Goal: Task Accomplishment & Management: Use online tool/utility

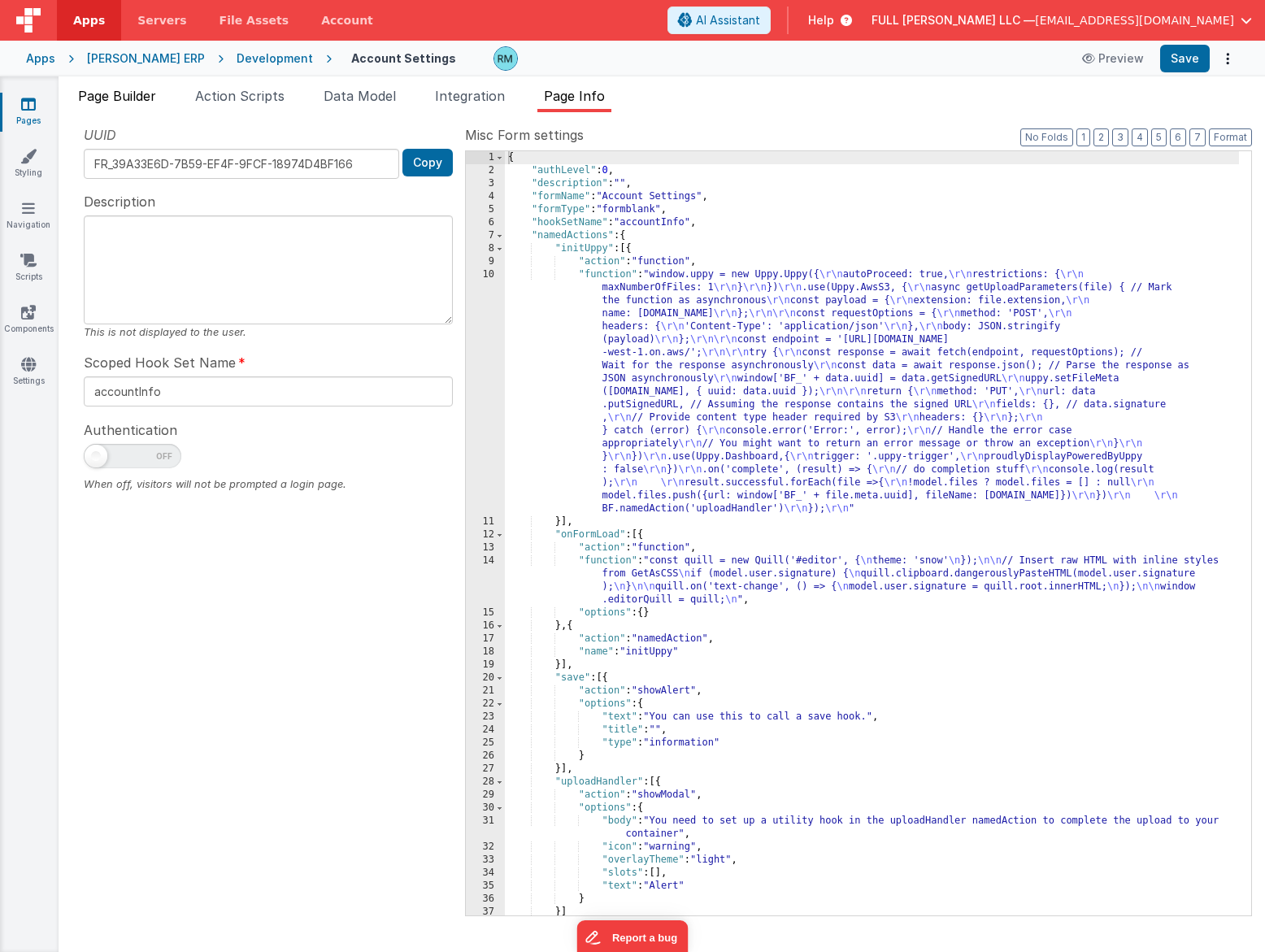
click at [162, 106] on li "Page Builder" at bounding box center [117, 99] width 91 height 26
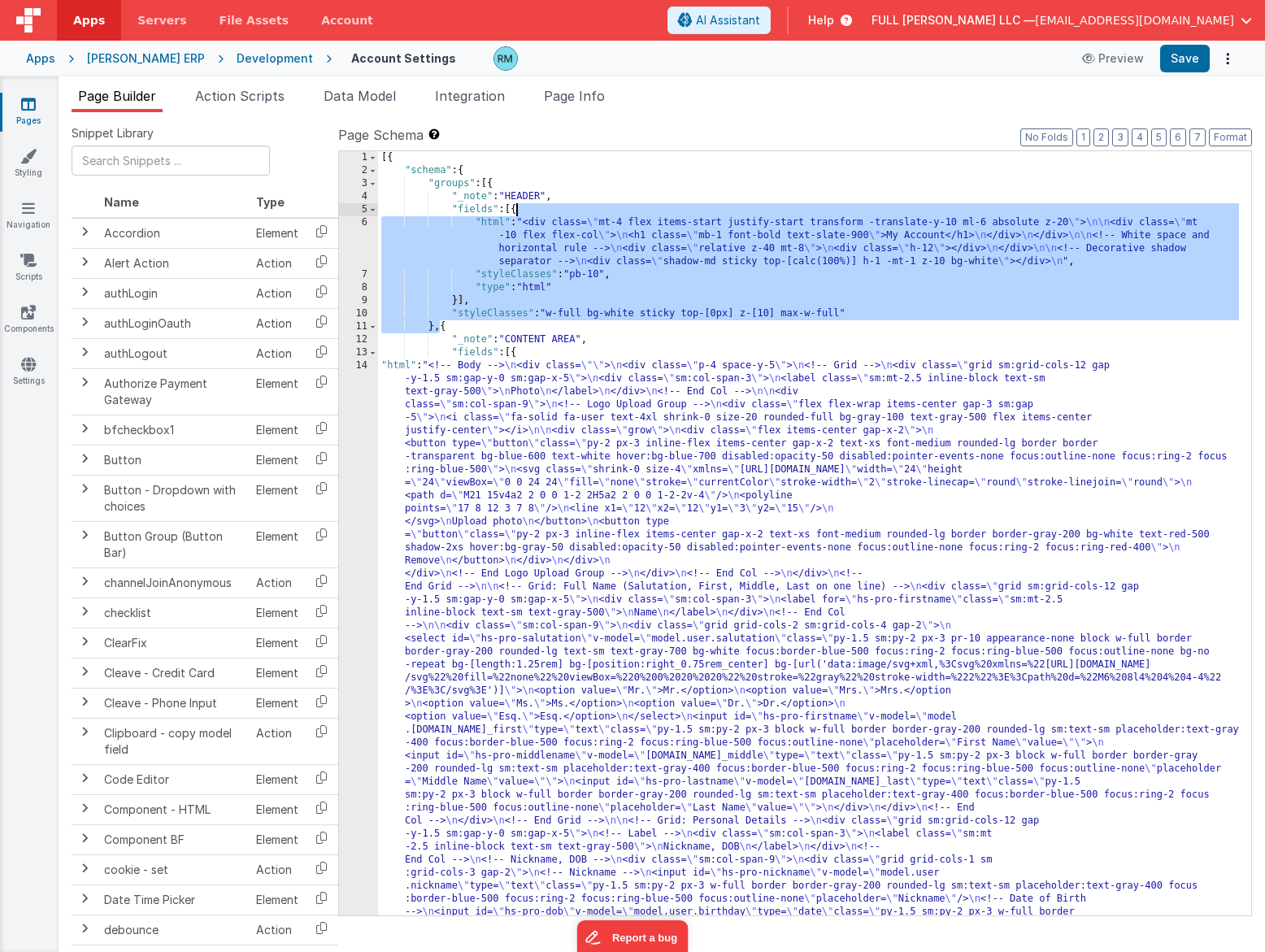
drag, startPoint x: 438, startPoint y: 328, endPoint x: 517, endPoint y: 210, distance: 142.0
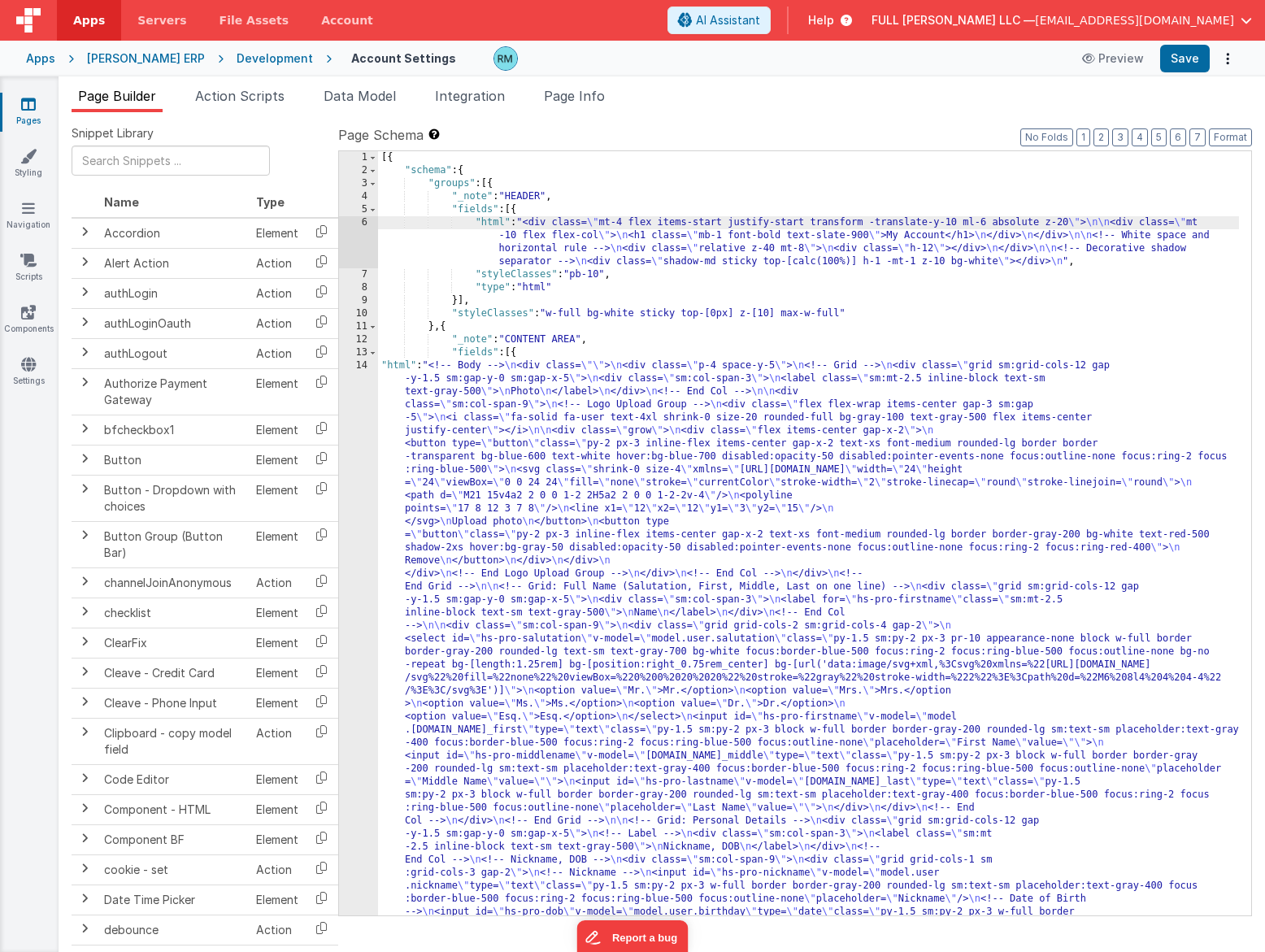
click at [362, 223] on div "6" at bounding box center [358, 242] width 39 height 52
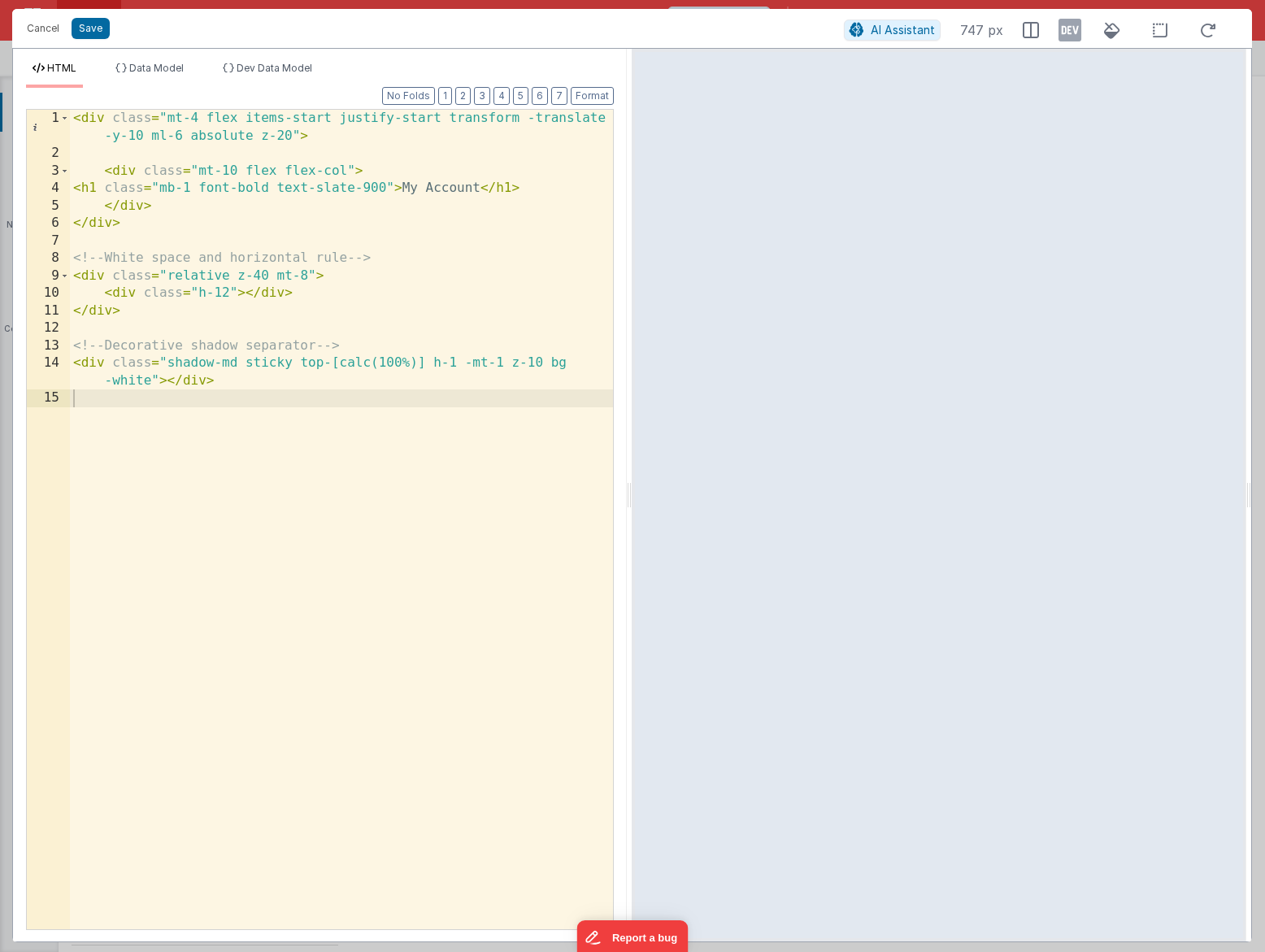
click at [480, 333] on div "< div class = "mt-4 flex items-start justify-start transform -translate -y-10 m…" at bounding box center [341, 546] width 543 height 872
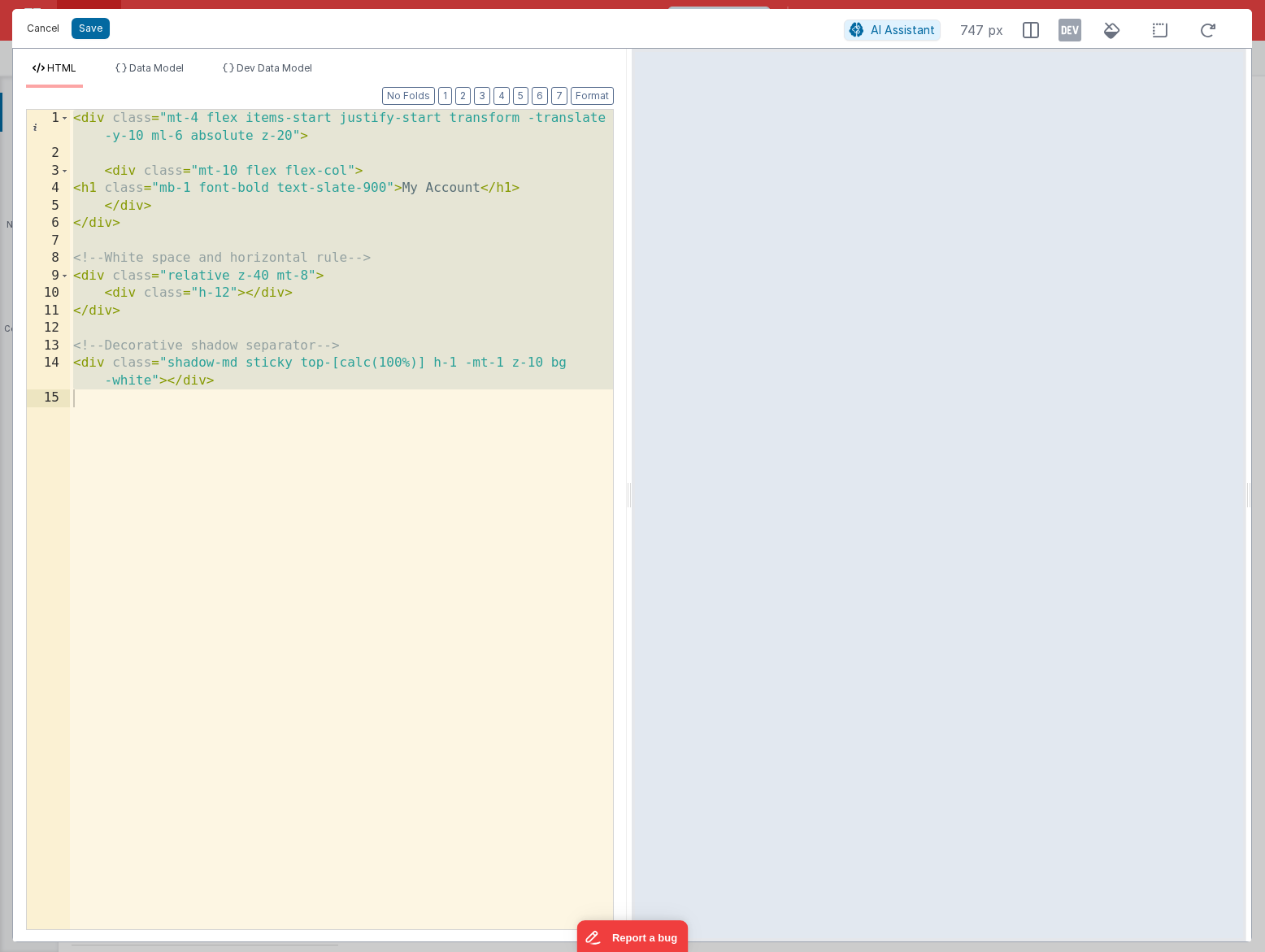
click at [52, 33] on button "Cancel" at bounding box center [44, 28] width 49 height 23
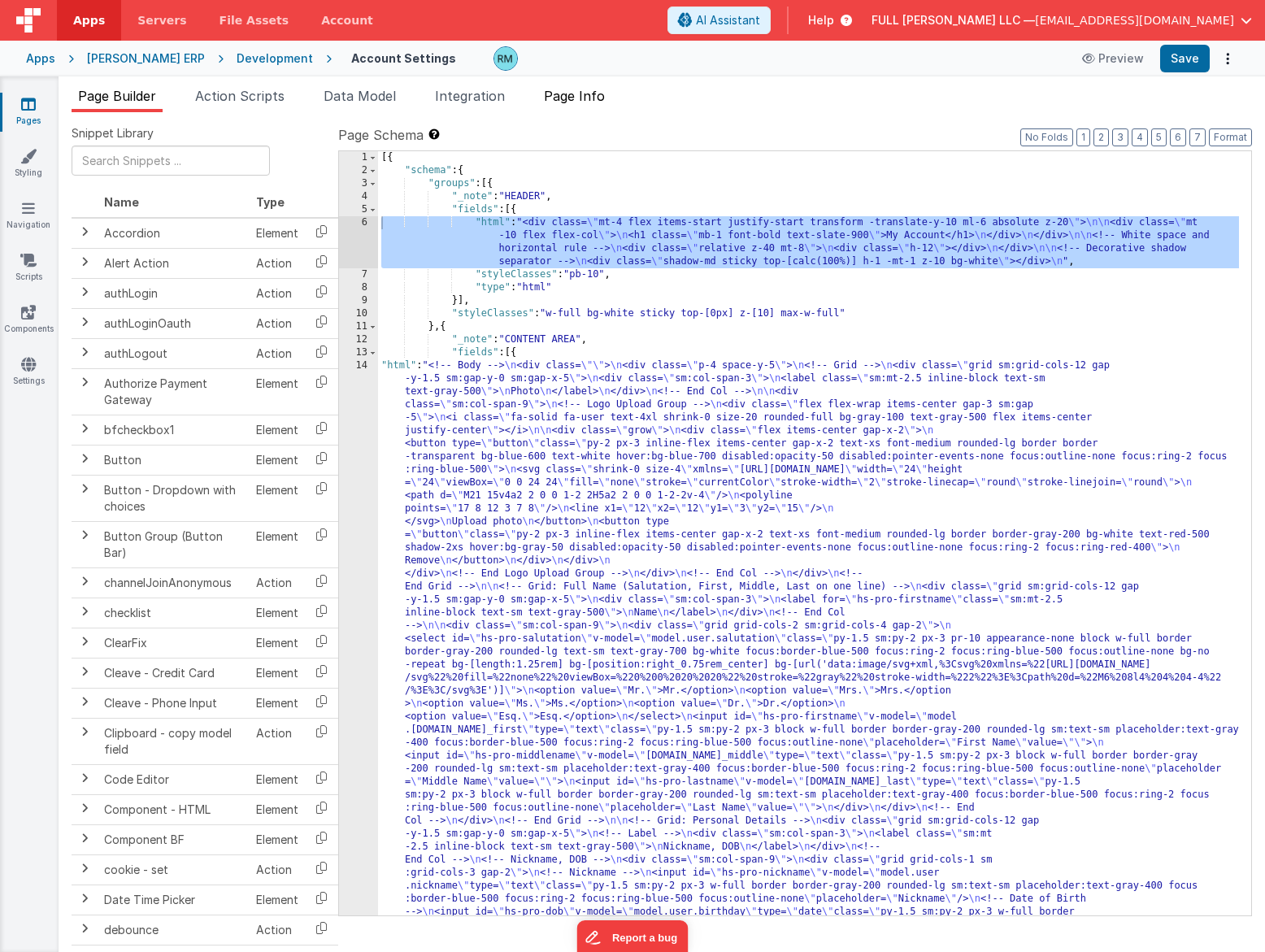
click at [583, 91] on span "Page Info" at bounding box center [574, 96] width 61 height 16
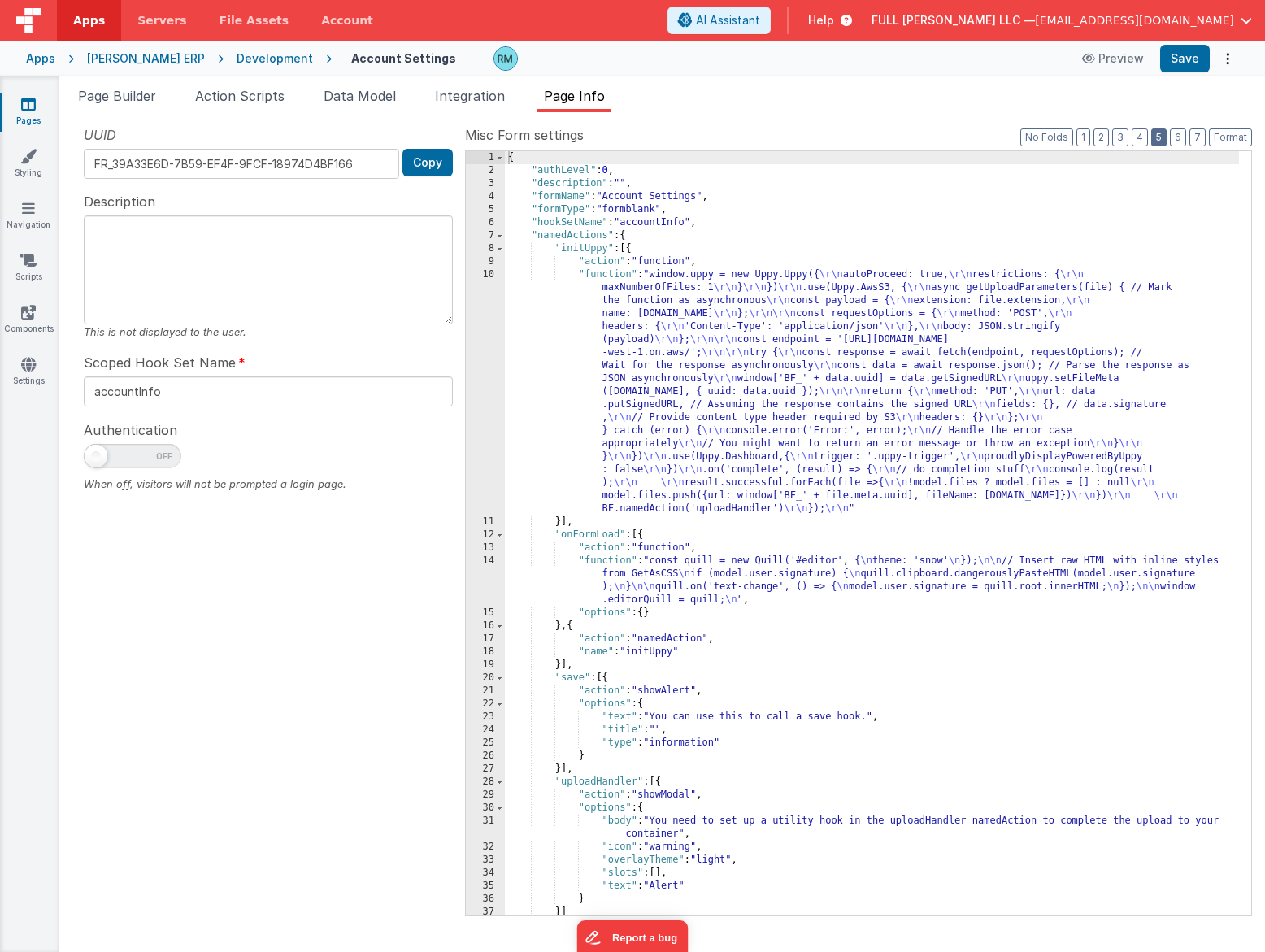
click at [1157, 139] on button "5" at bounding box center [1159, 138] width 15 height 18
click at [1129, 141] on button "3" at bounding box center [1121, 138] width 16 height 18
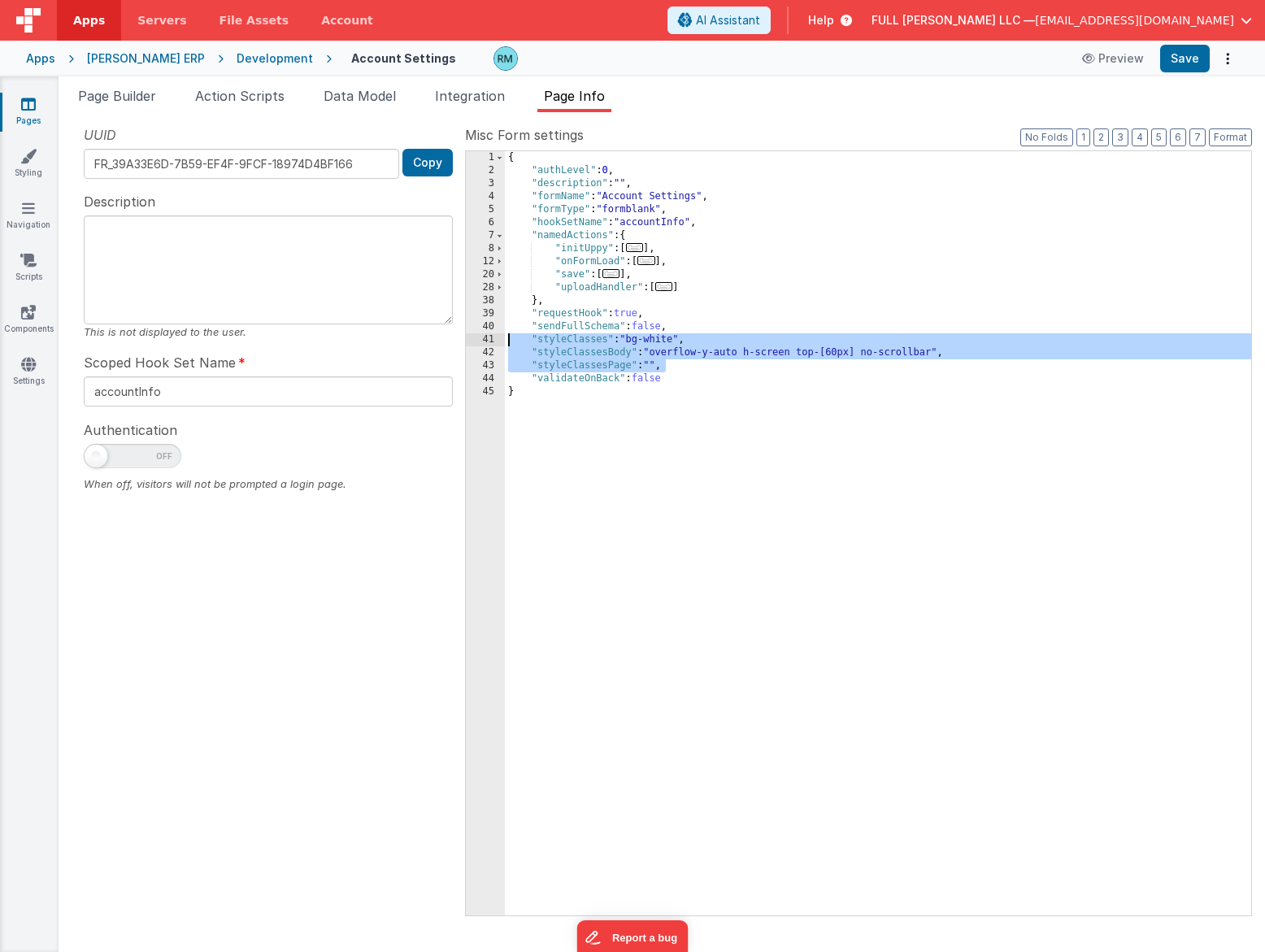
drag, startPoint x: 779, startPoint y: 366, endPoint x: 461, endPoint y: 336, distance: 319.4
click at [461, 336] on div "UUID FR_39A33E6D-7B59-EF4F-9FCF-18974D4BF166 Copy Description This is not displ…" at bounding box center [662, 520] width 1181 height 790
